Goal: Transaction & Acquisition: Subscribe to service/newsletter

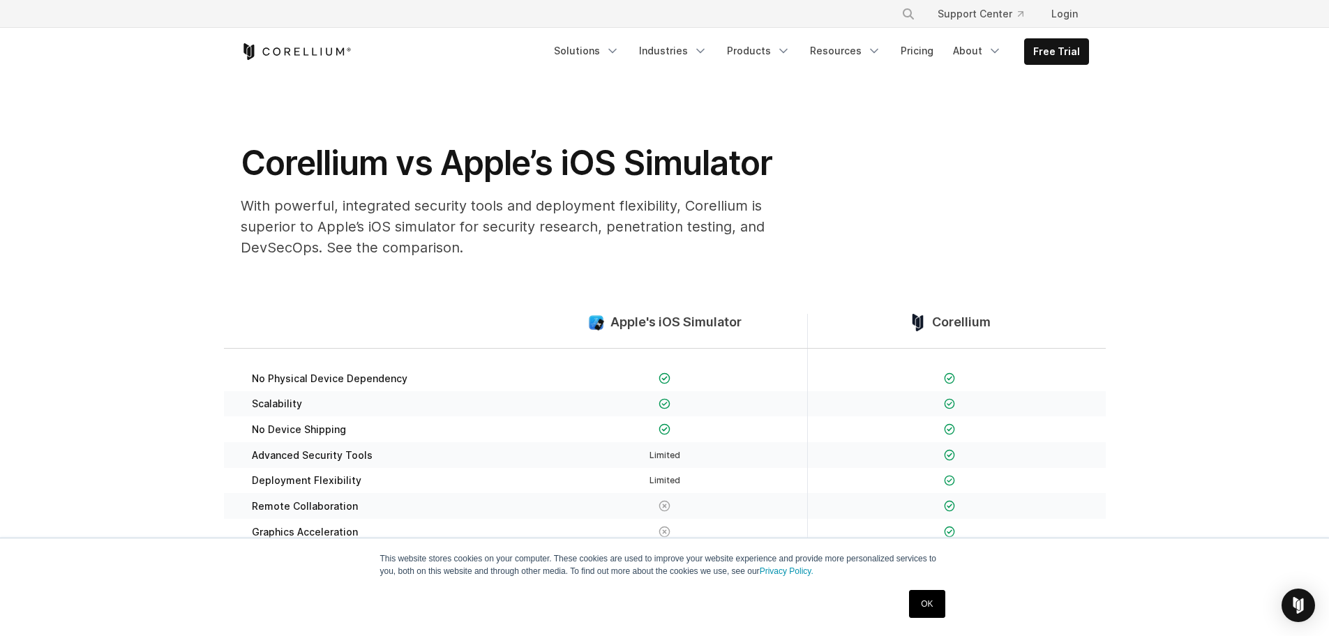
click at [1156, 294] on section "Apple's iOS Simulator Corellium No Physical Device Dependency Scalability" at bounding box center [664, 476] width 1329 height 414
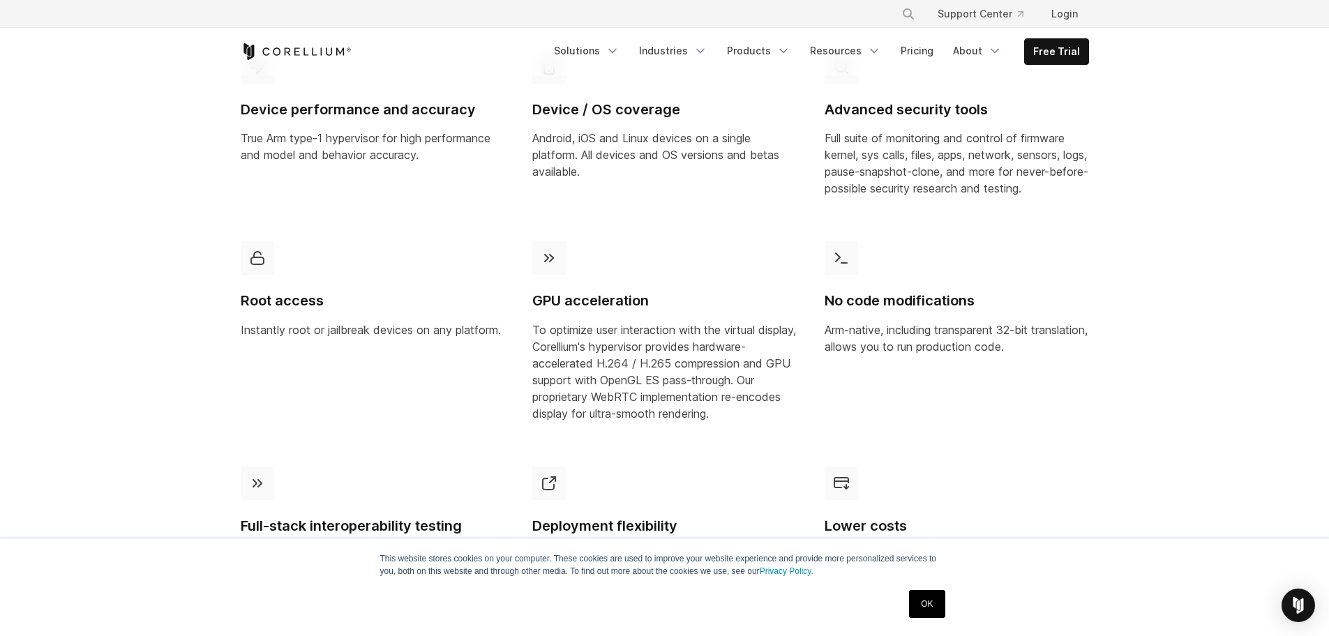
scroll to position [907, 0]
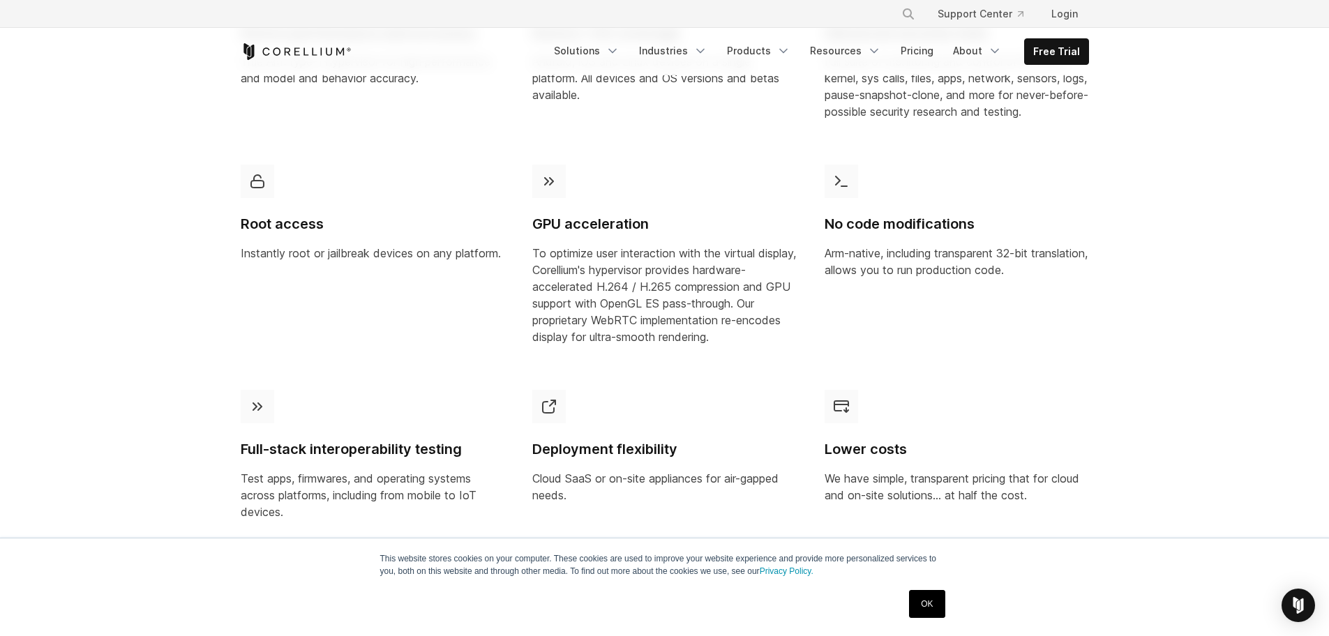
click at [928, 607] on link "OK" at bounding box center [927, 604] width 36 height 28
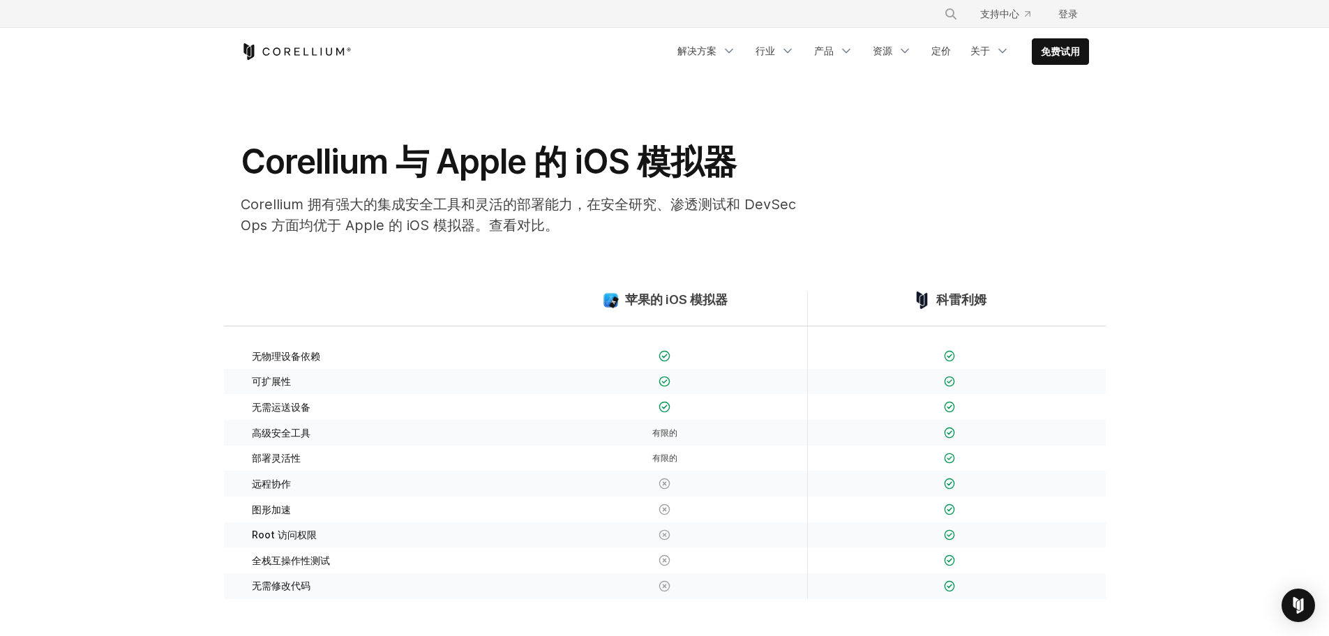
scroll to position [0, 0]
click at [730, 47] on icon "导航菜单" at bounding box center [729, 51] width 14 height 14
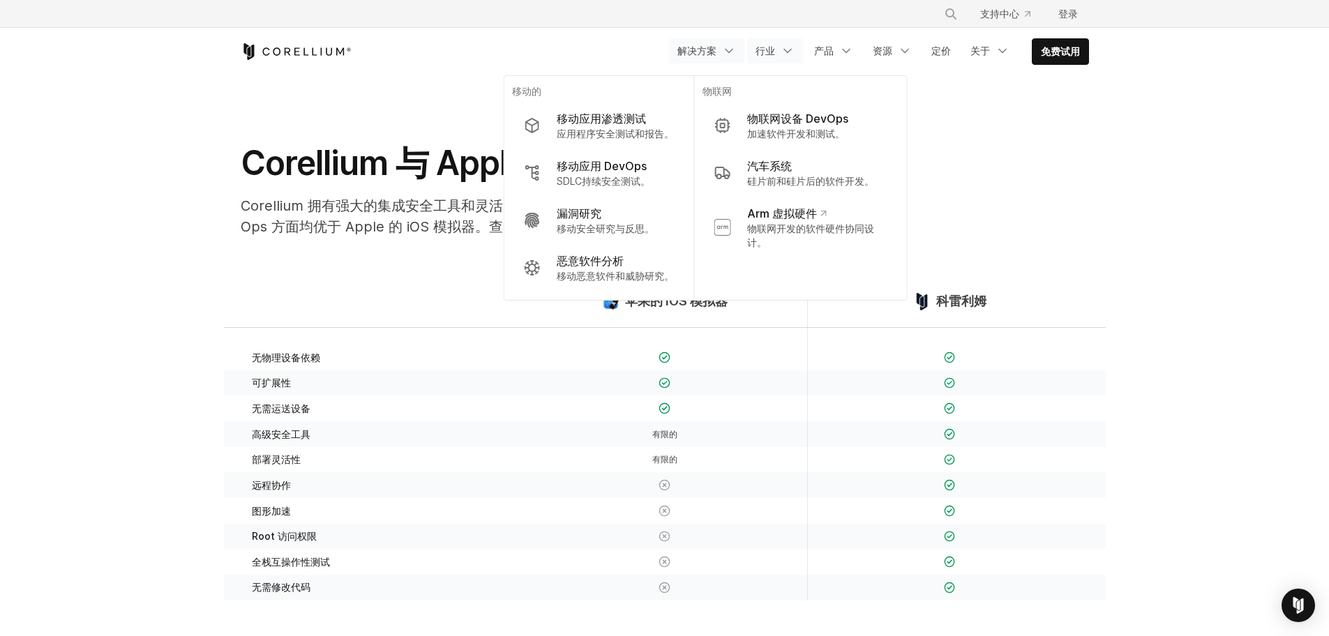
click at [784, 51] on icon "导航菜单" at bounding box center [788, 51] width 14 height 14
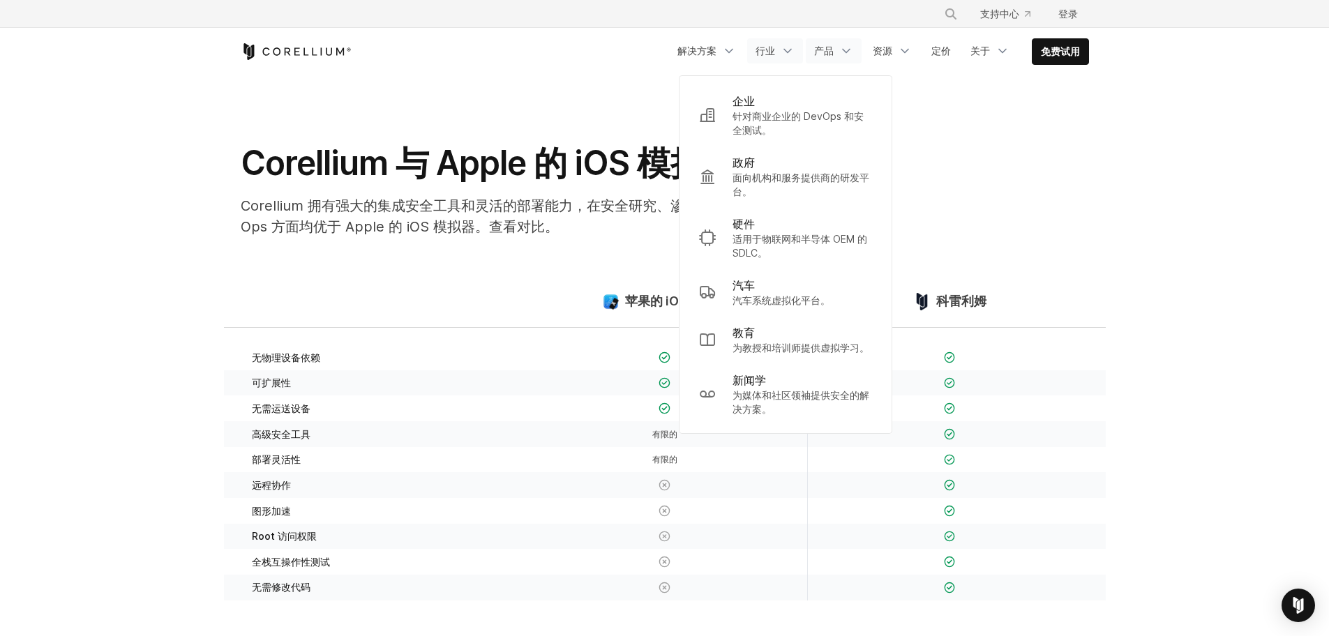
click at [845, 50] on icon "导航菜单" at bounding box center [846, 51] width 14 height 14
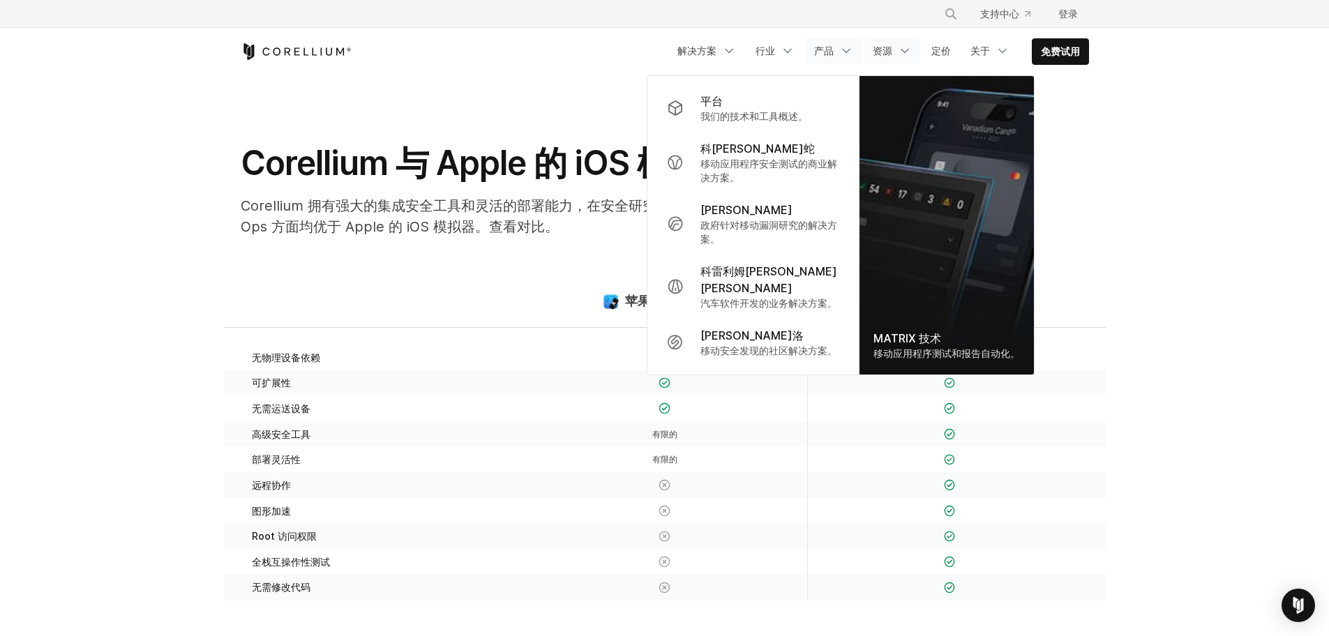
click at [905, 49] on icon "导航菜单" at bounding box center [905, 51] width 14 height 14
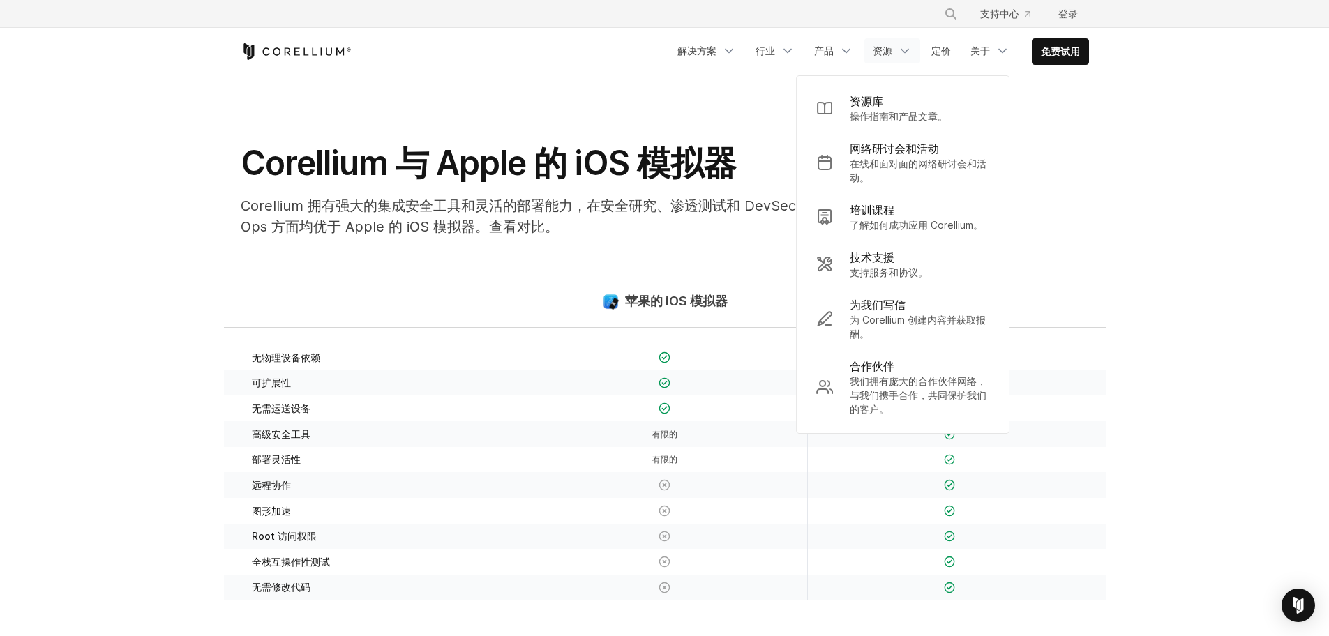
click at [1117, 237] on section "Corellium 与 A​​pple 的 iOS 模拟器 Corellium 拥有强大的集成安全工具和灵活的部署能力，在安全研究、渗透测试和 DevSecO…" at bounding box center [664, 161] width 1329 height 173
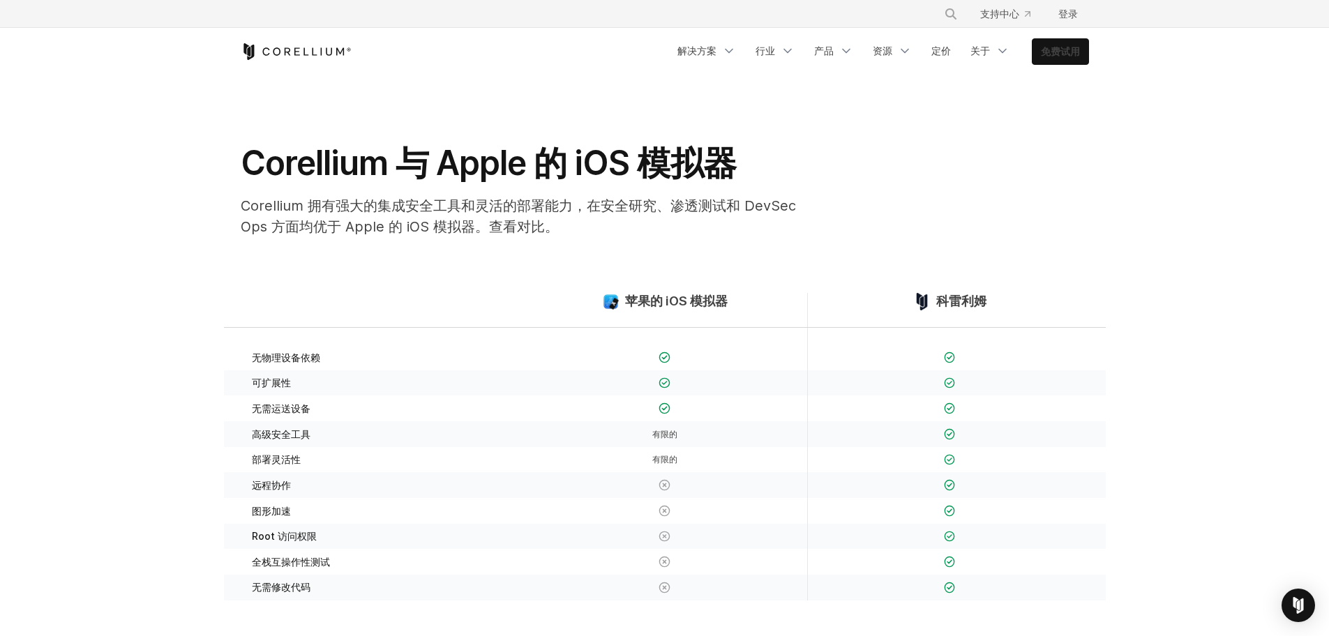
click at [1076, 48] on font "免费试用" at bounding box center [1060, 51] width 39 height 12
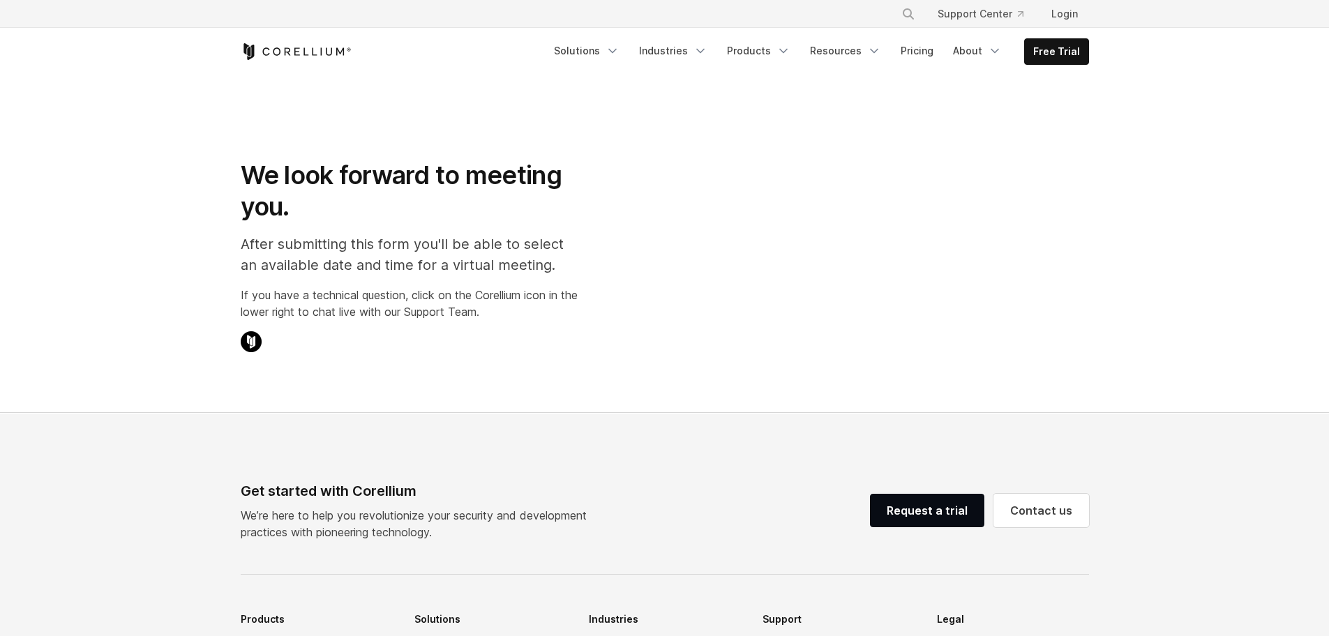
select select "**"
